Goal: Ask a question

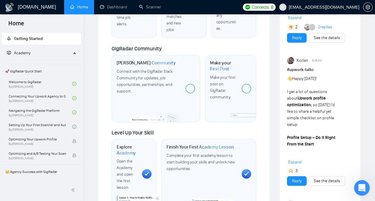
click at [360, 187] on icon "Open Intercom Messenger" at bounding box center [361, 187] width 10 height 10
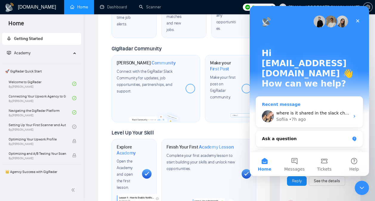
click at [322, 111] on span "where is it shared in the slack channel?" at bounding box center [317, 113] width 83 height 5
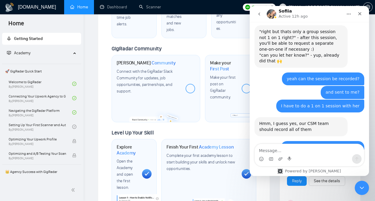
scroll to position [3779, 0]
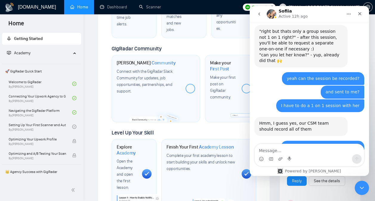
click at [262, 19] on button "go back" at bounding box center [259, 13] width 11 height 11
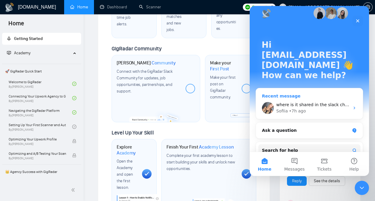
scroll to position [0, 0]
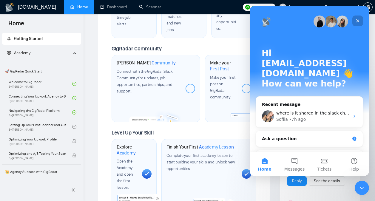
click at [356, 21] on icon "Close" at bounding box center [358, 21] width 5 height 5
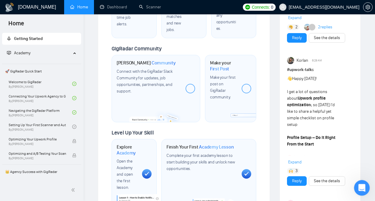
click at [360, 187] on icon "Open Intercom Messenger" at bounding box center [361, 187] width 10 height 10
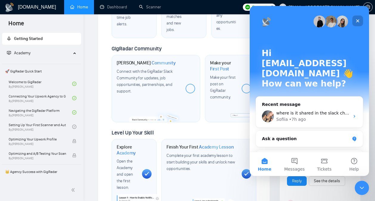
click at [355, 23] on div "Close" at bounding box center [358, 21] width 11 height 11
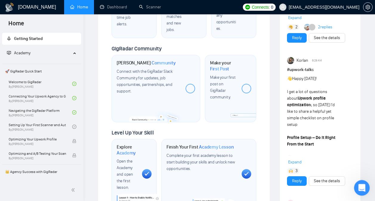
click at [363, 189] on icon "Open Intercom Messenger" at bounding box center [361, 187] width 10 height 10
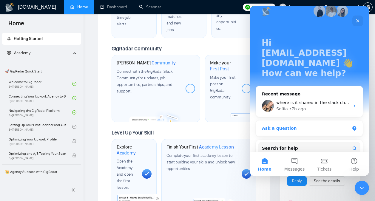
scroll to position [9, 0]
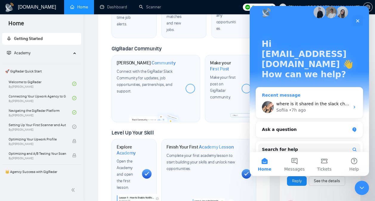
click at [352, 105] on icon "Intercom messenger" at bounding box center [354, 107] width 5 height 5
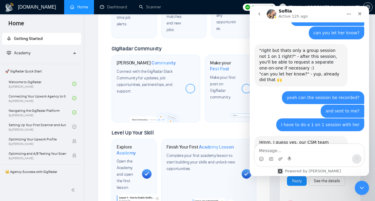
scroll to position [3779, 0]
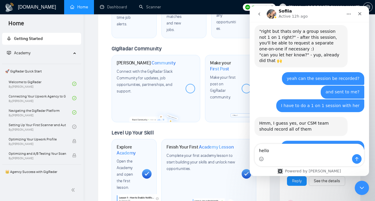
type textarea "hello?"
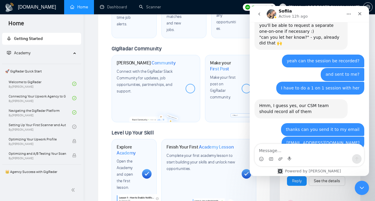
scroll to position [3797, 0]
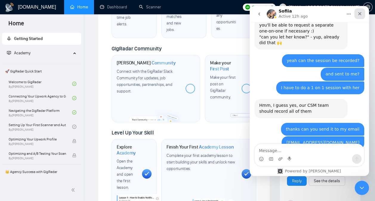
click at [360, 14] on icon "Close" at bounding box center [360, 13] width 3 height 3
